Goal: Task Accomplishment & Management: Use online tool/utility

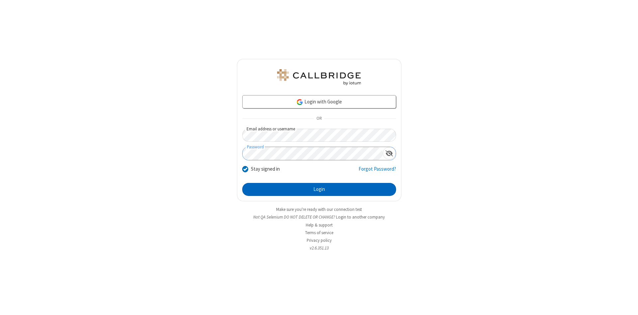
click at [319, 189] on button "Login" at bounding box center [319, 189] width 154 height 13
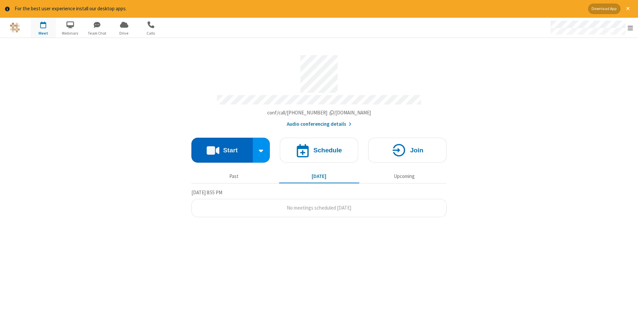
click at [222, 148] on button "Start" at bounding box center [221, 150] width 61 height 25
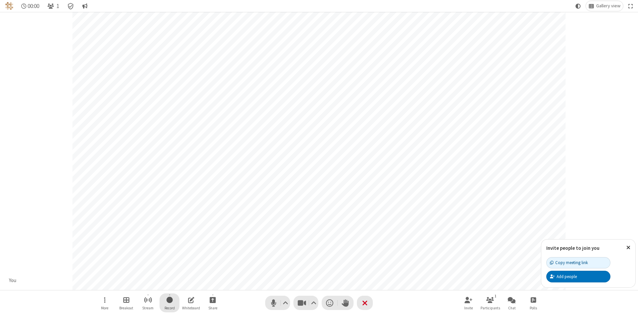
click at [169, 302] on span "Start recording" at bounding box center [169, 299] width 6 height 8
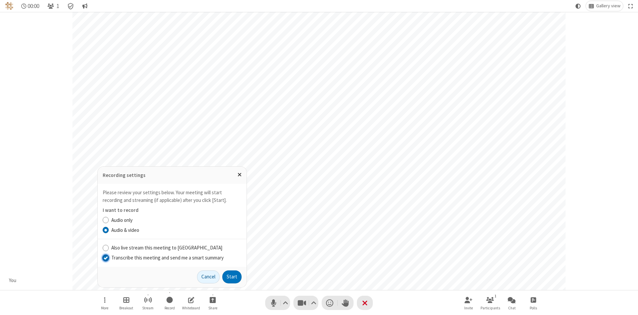
click at [105, 257] on input "Transcribe this meeting and send me a smart summary" at bounding box center [106, 257] width 6 height 7
click at [232, 276] on button "Start" at bounding box center [231, 276] width 19 height 13
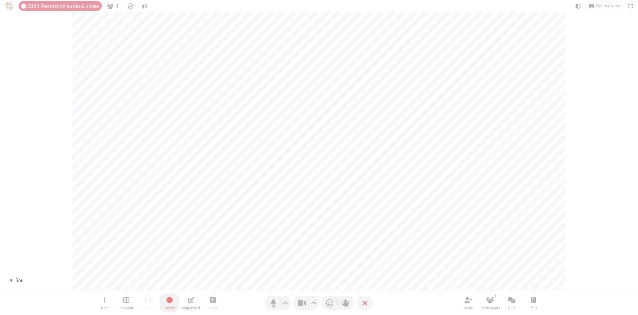
click at [169, 302] on span "Stop recording" at bounding box center [170, 299] width 8 height 8
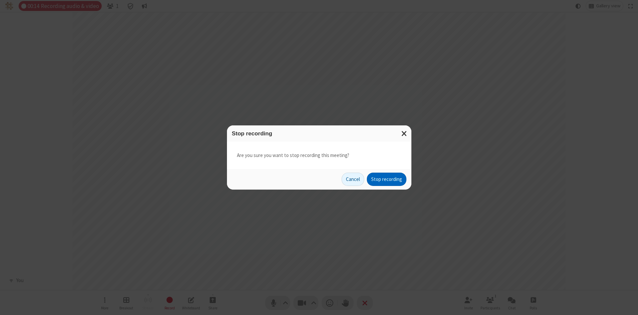
click at [386, 179] on button "Stop recording" at bounding box center [387, 178] width 40 height 13
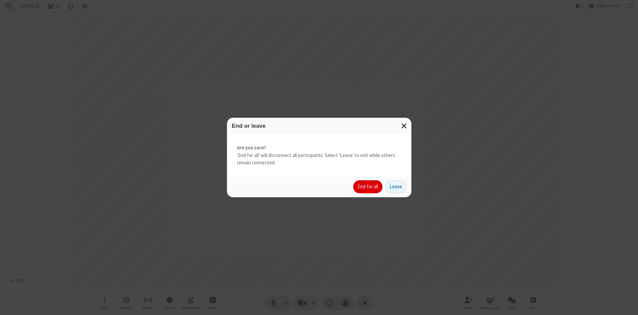
click at [368, 186] on button "End for all" at bounding box center [367, 186] width 29 height 13
